Goal: Information Seeking & Learning: Find specific fact

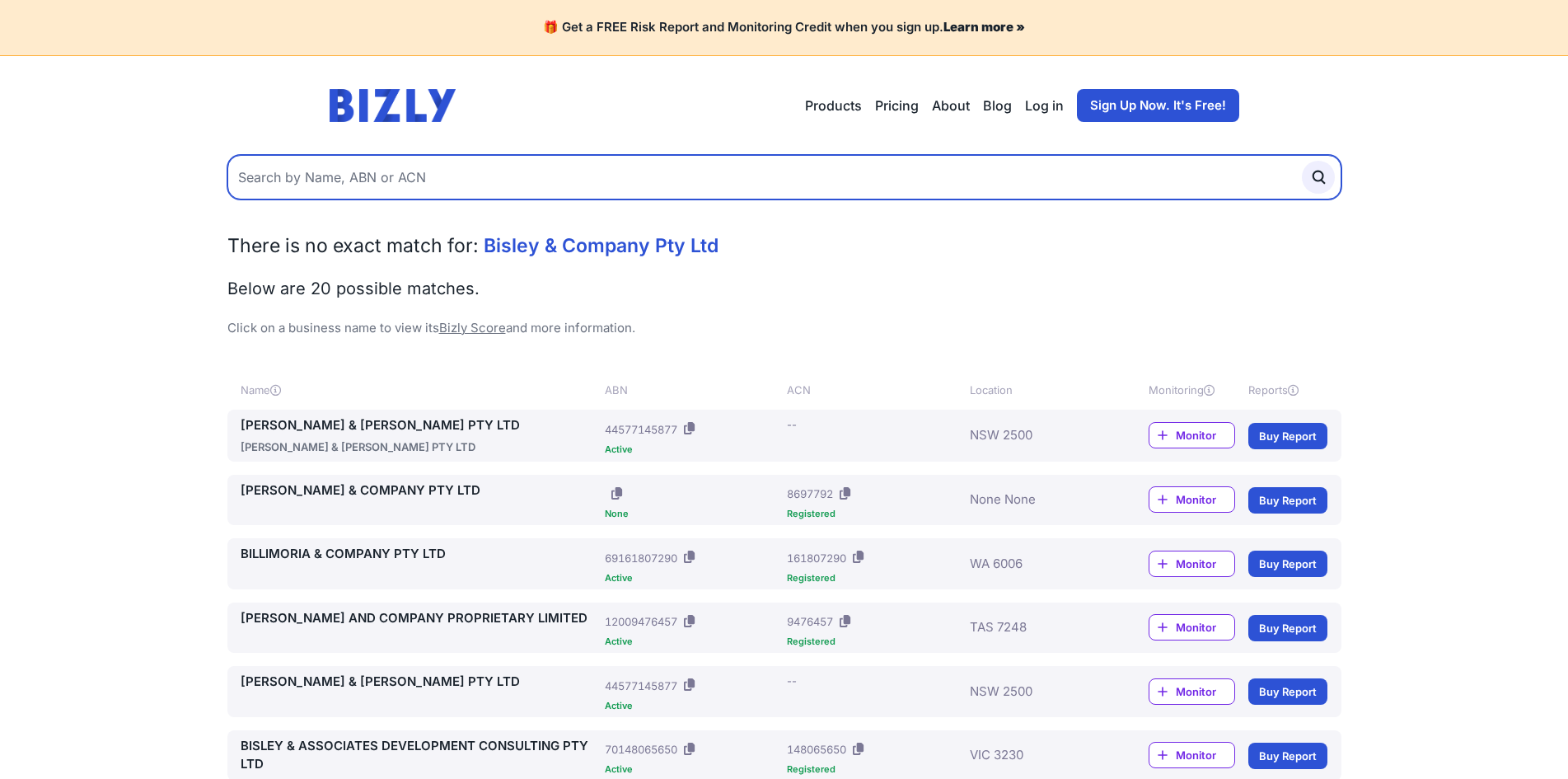
click at [958, 180] on input "text" at bounding box center [784, 177] width 1114 height 45
type input "ausjet"
click at [1302, 160] on button "submit" at bounding box center [1319, 177] width 33 height 33
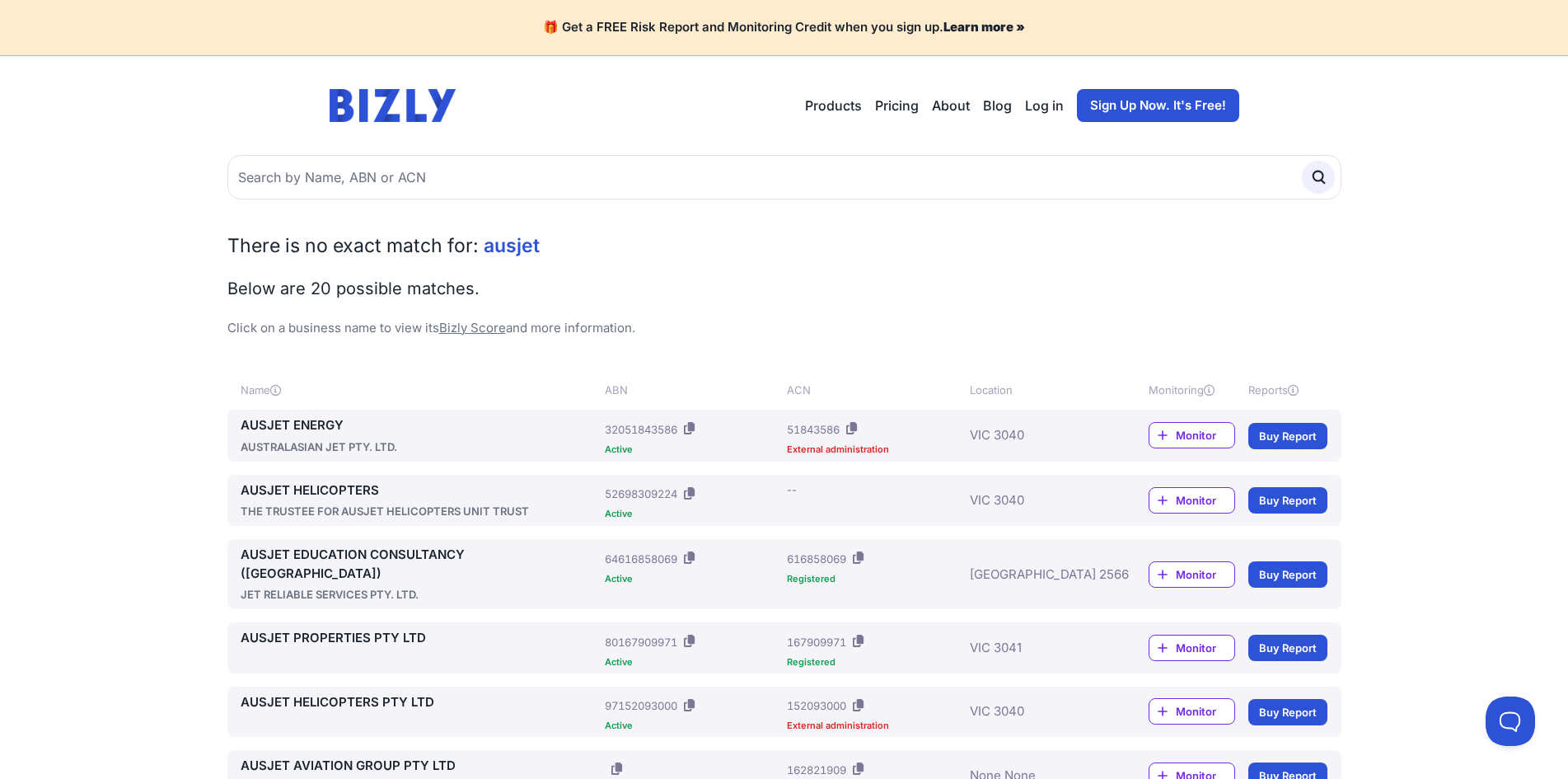
click at [301, 426] on link "AUSJET ENERGY" at bounding box center [419, 426] width 358 height 19
click at [329, 493] on link "AUSJET HELICOPTERS" at bounding box center [419, 491] width 358 height 19
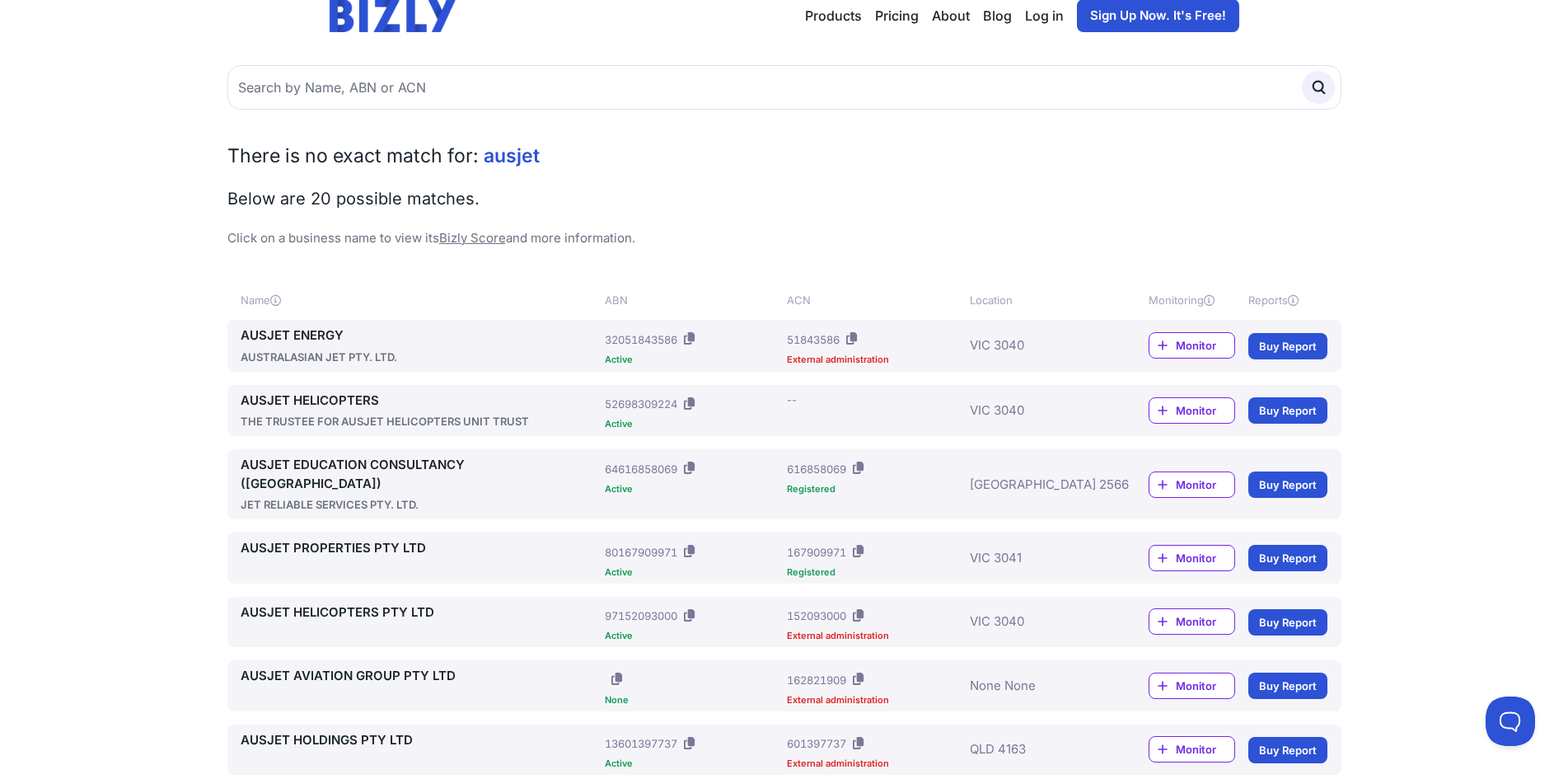
scroll to position [165, 0]
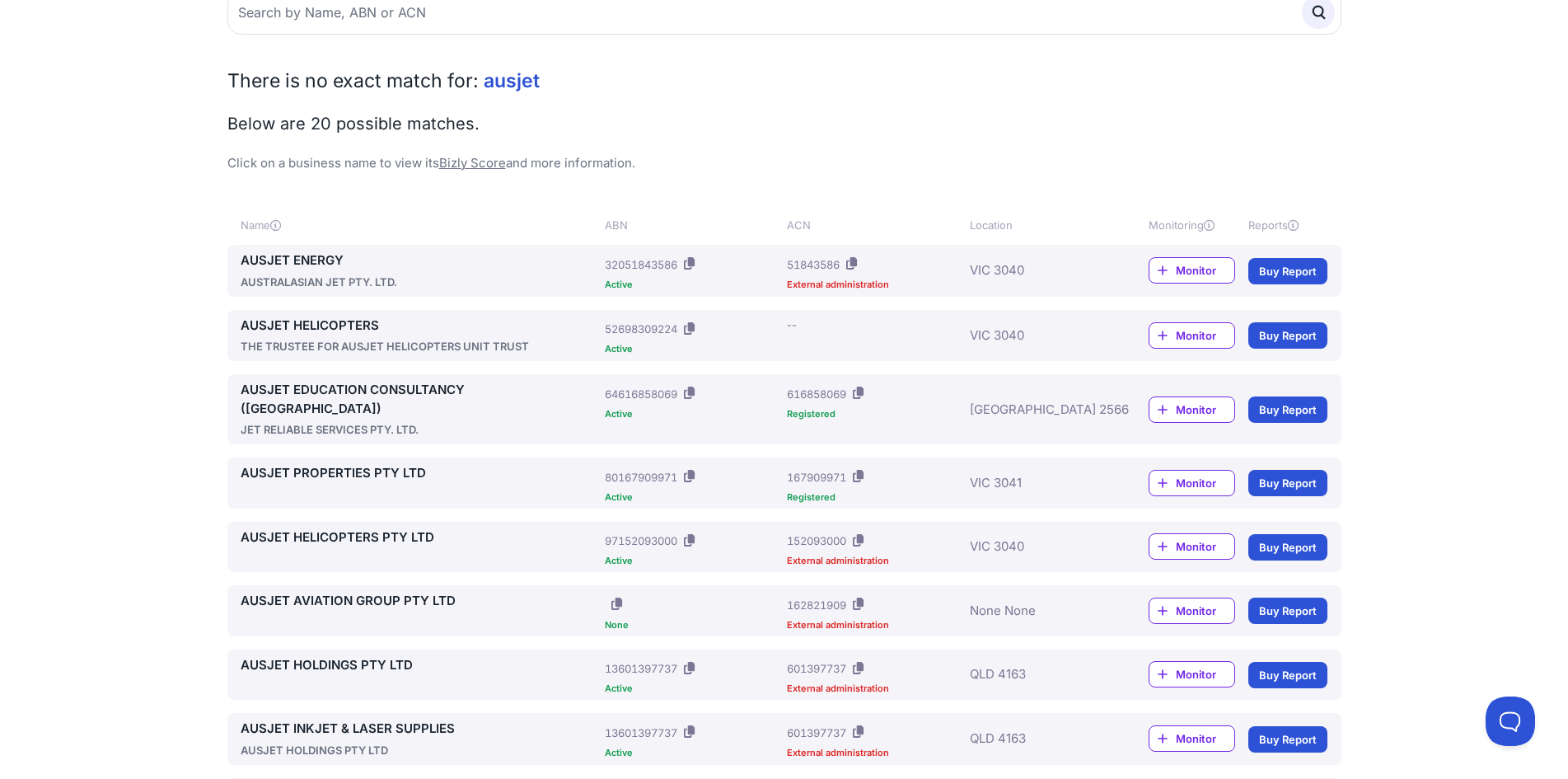
click at [334, 592] on link "AUSJET AVIATION GROUP PTY LTD" at bounding box center [419, 601] width 358 height 19
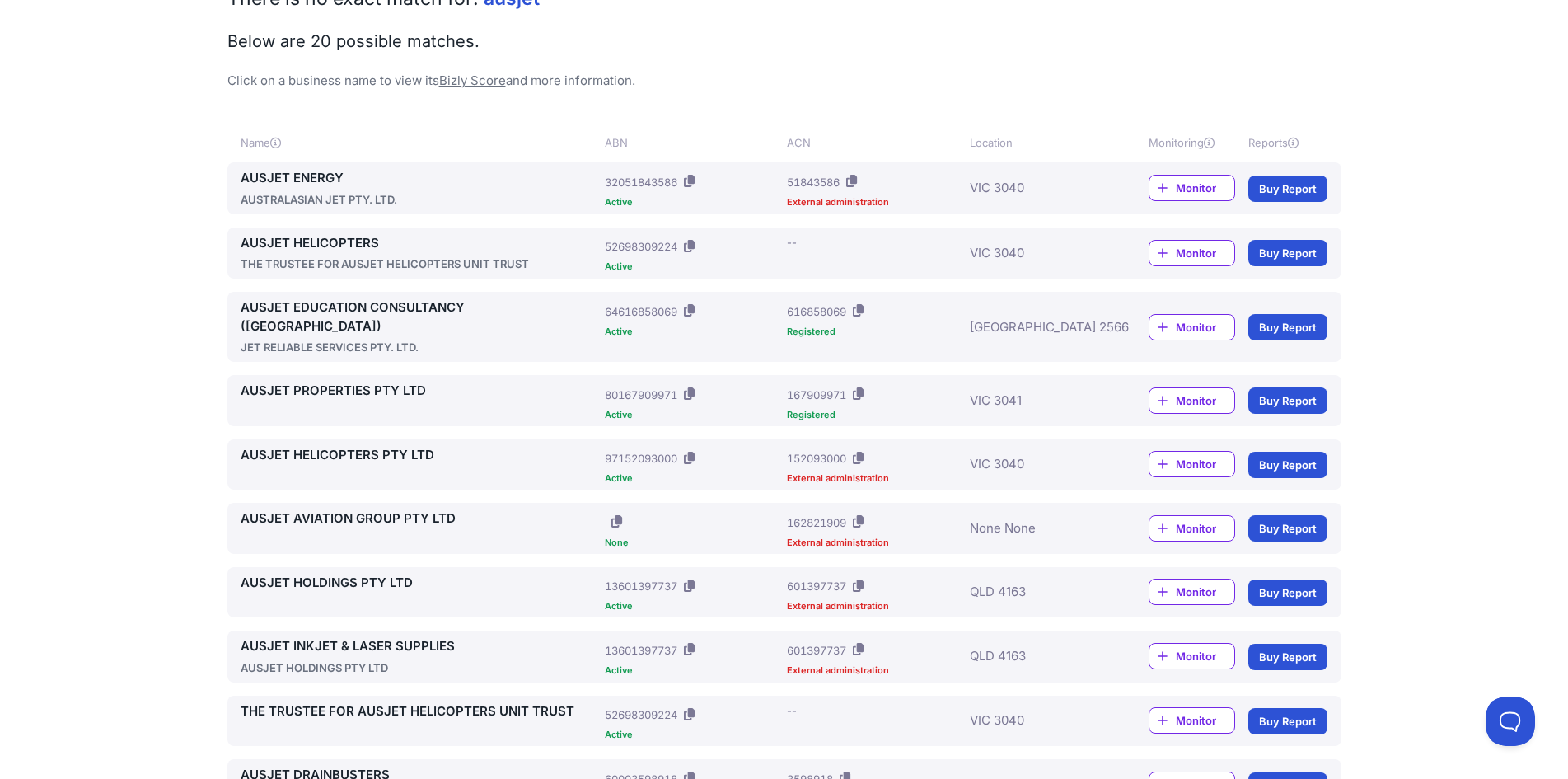
scroll to position [412, 0]
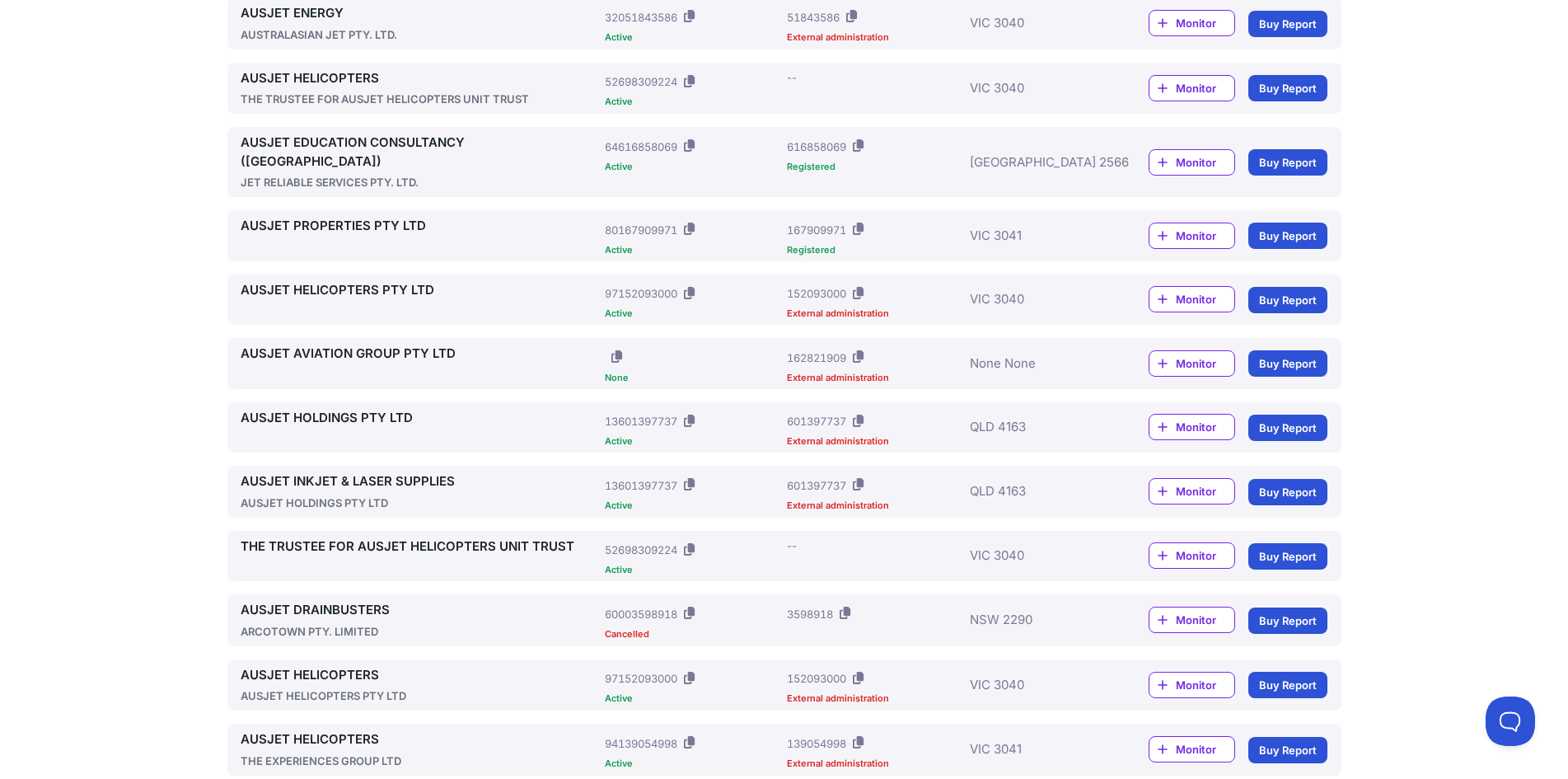
click at [324, 537] on link "THE TRUSTEE FOR AUSJET HELICOPTERS UNIT TRUST" at bounding box center [419, 546] width 358 height 19
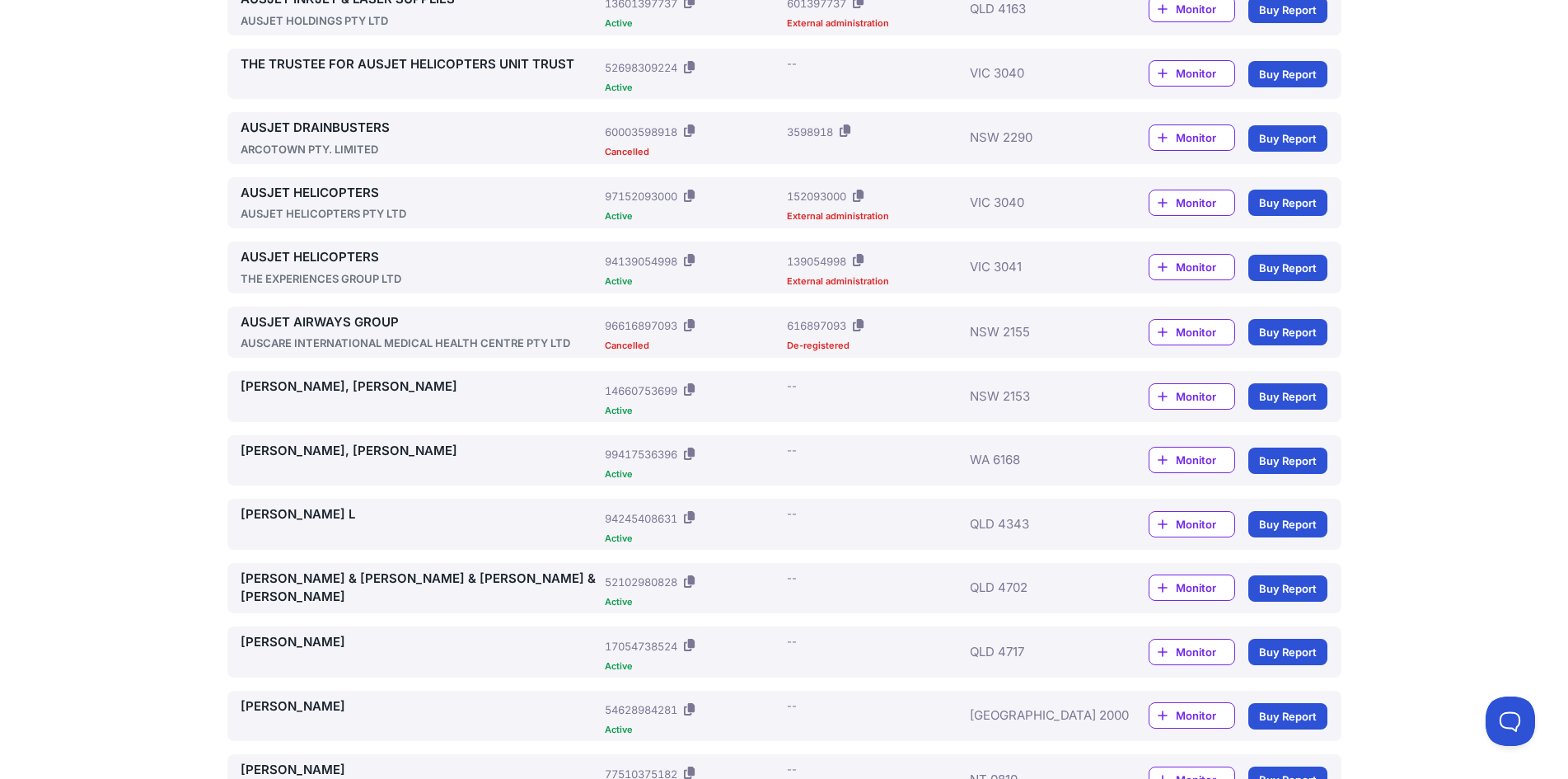
scroll to position [989, 0]
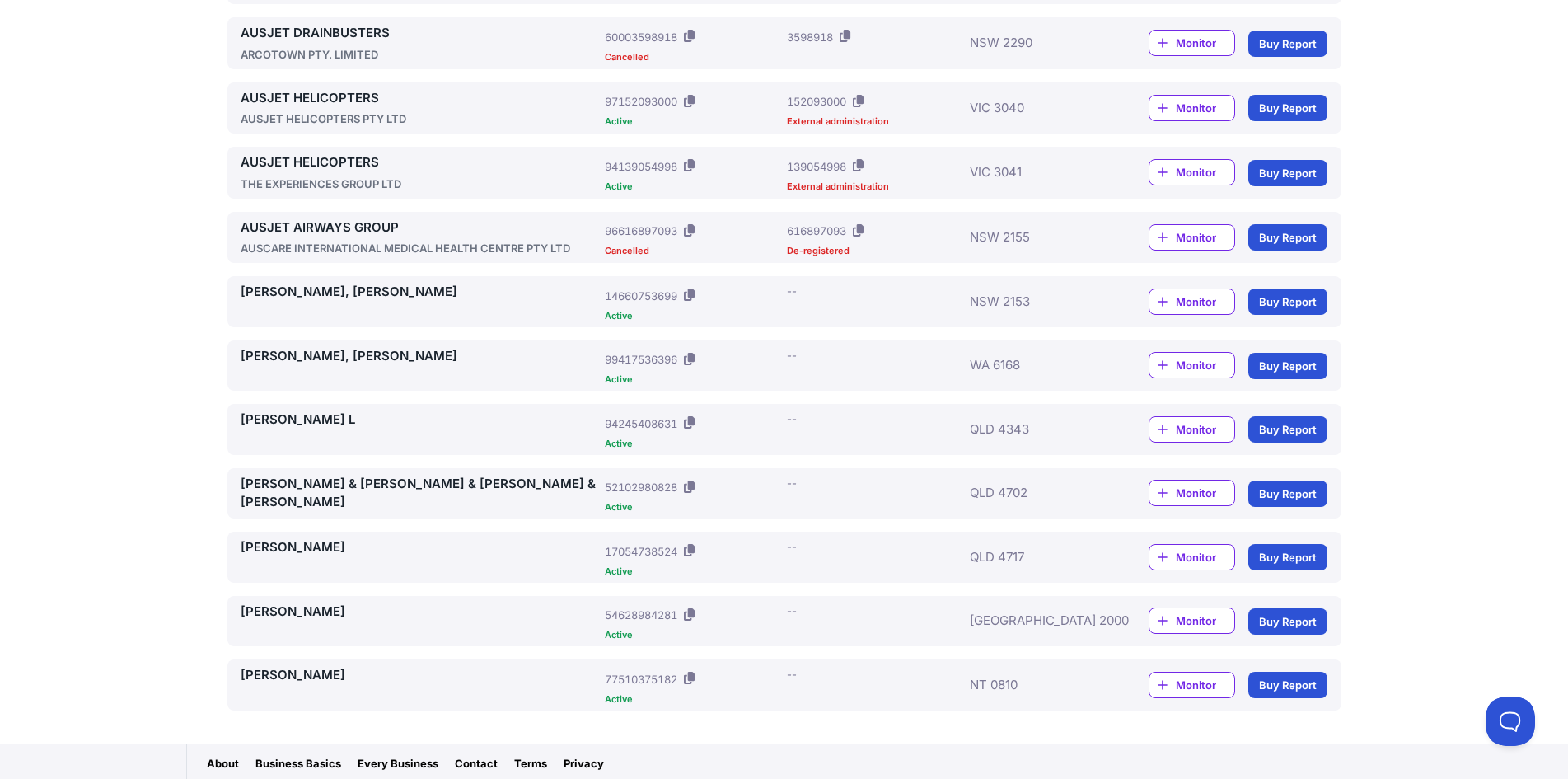
click at [292, 475] on link "D.L AUSTIN & M.J AUSTIN & N.M AUSTIN & T.J AUSTIN" at bounding box center [419, 493] width 358 height 37
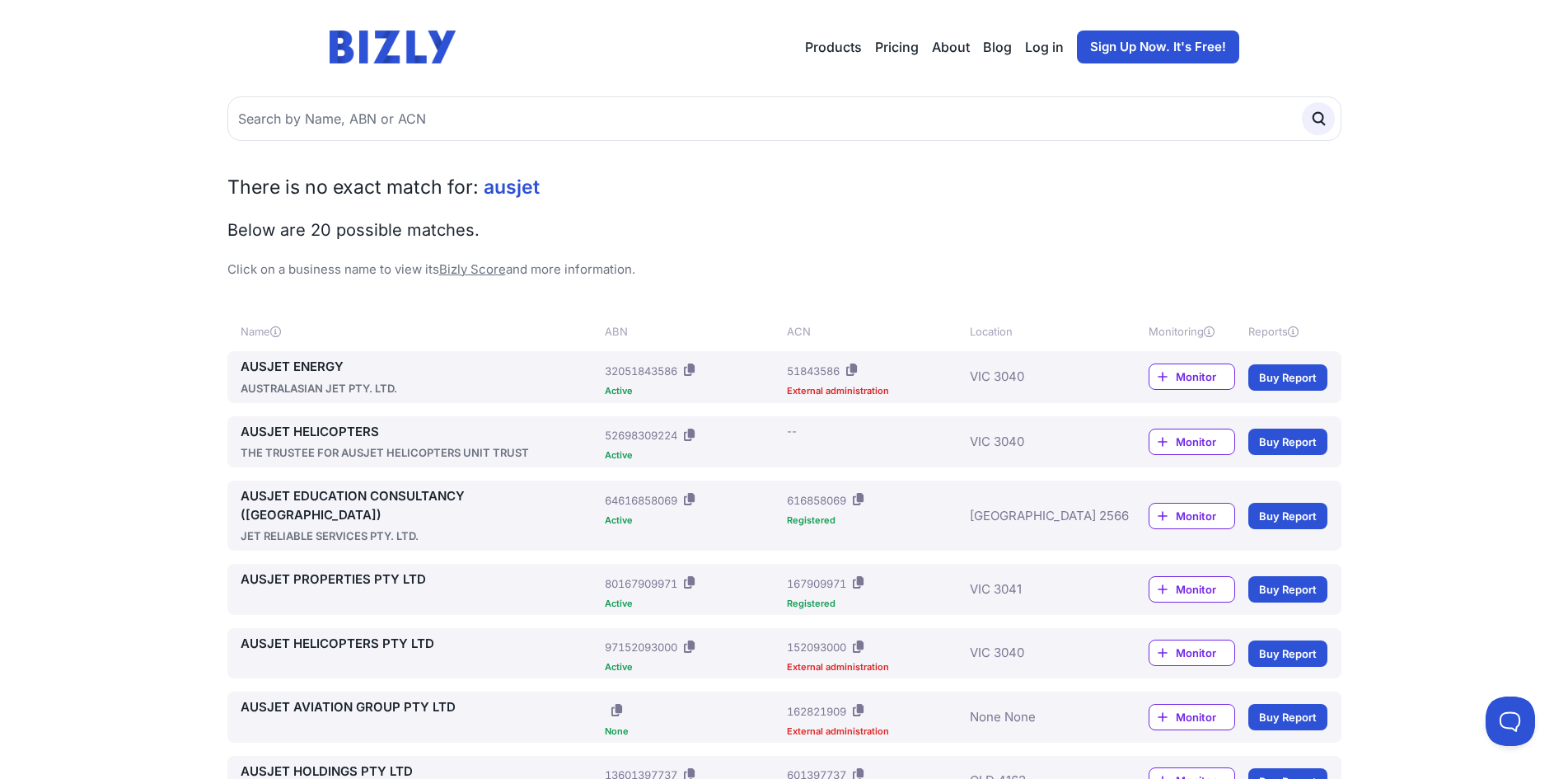
scroll to position [0, 0]
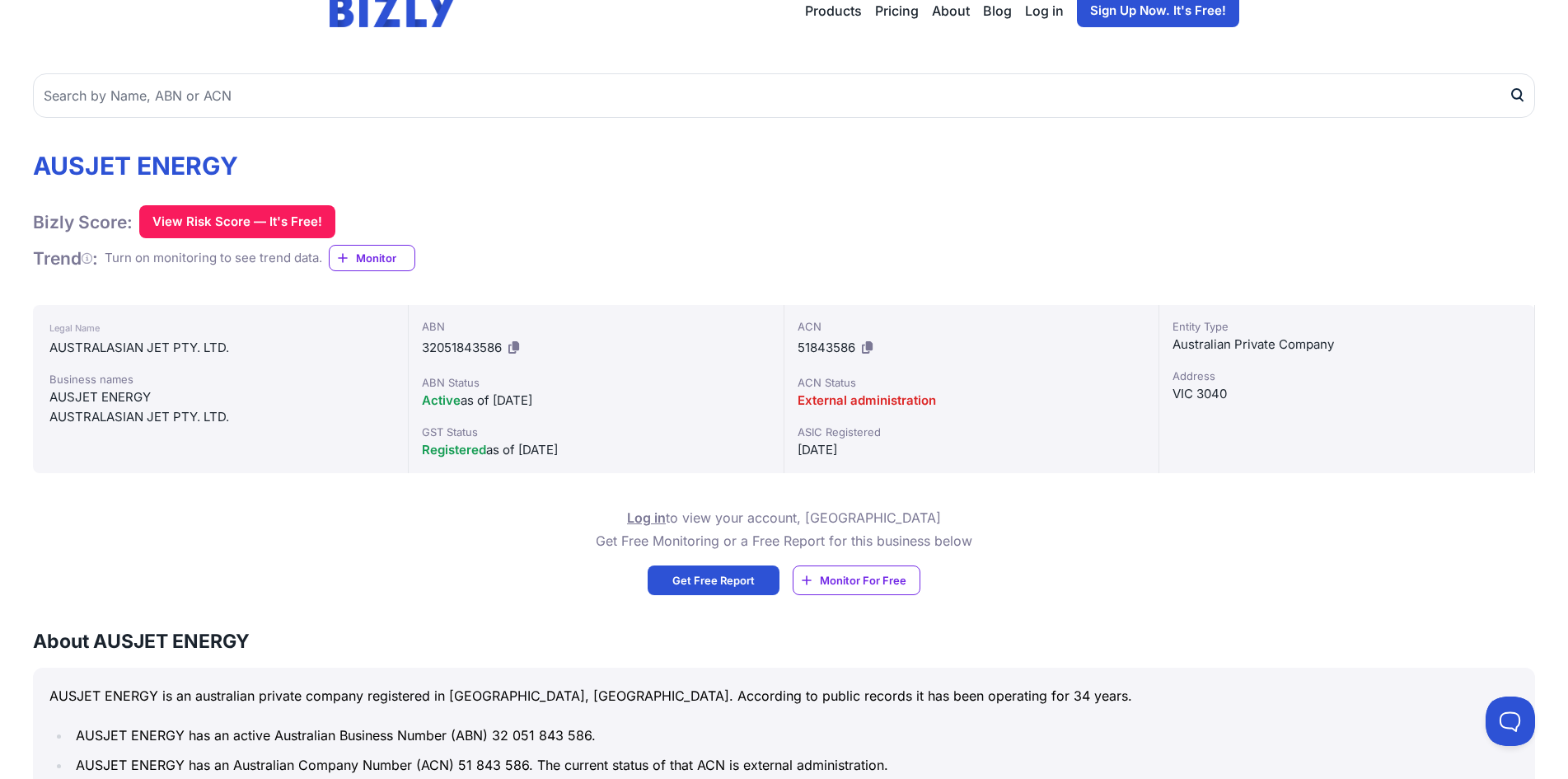
scroll to position [83, 0]
